Goal: Navigation & Orientation: Find specific page/section

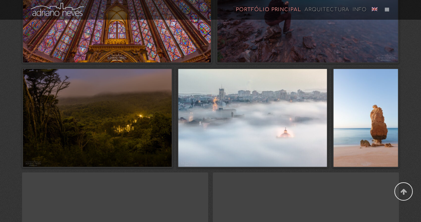
scroll to position [1358, 0]
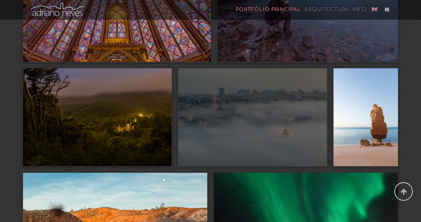
click at [233, 126] on span at bounding box center [252, 117] width 149 height 98
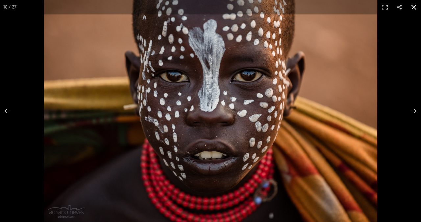
click at [413, 7] on button at bounding box center [413, 7] width 14 height 14
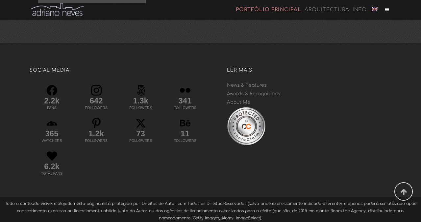
scroll to position [2129, 0]
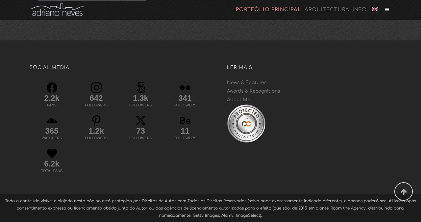
click at [387, 10] on link at bounding box center [386, 9] width 9 height 5
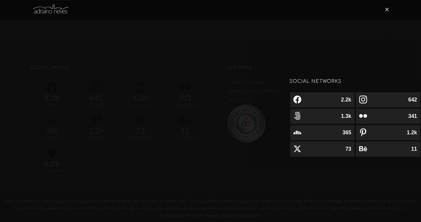
click at [387, 10] on icon at bounding box center [386, 9] width 4 height 1
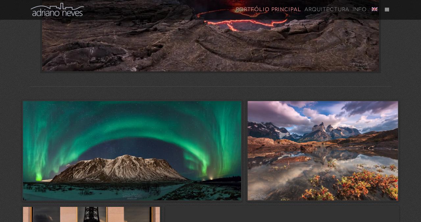
scroll to position [0, 0]
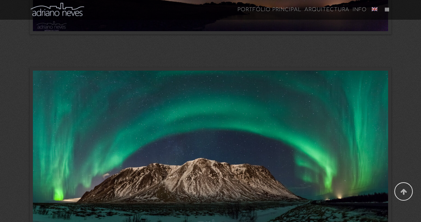
scroll to position [377, 0]
